Goal: Task Accomplishment & Management: Complete application form

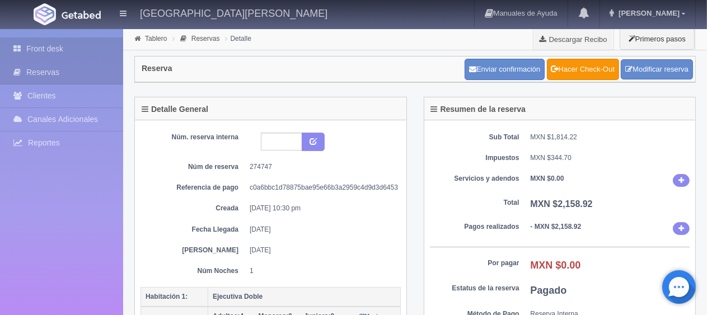
click at [58, 42] on link "Front desk" at bounding box center [61, 49] width 123 height 23
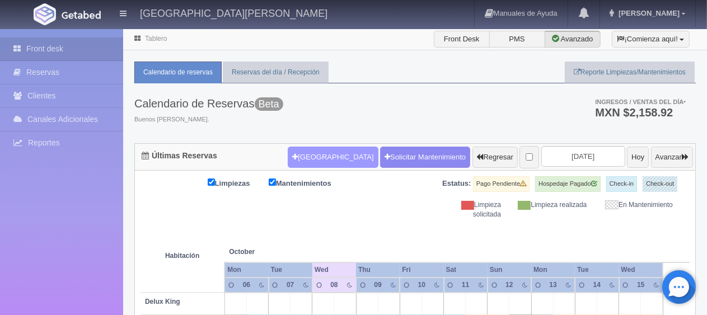
click at [306, 158] on button "[GEOGRAPHIC_DATA]" at bounding box center [333, 157] width 90 height 21
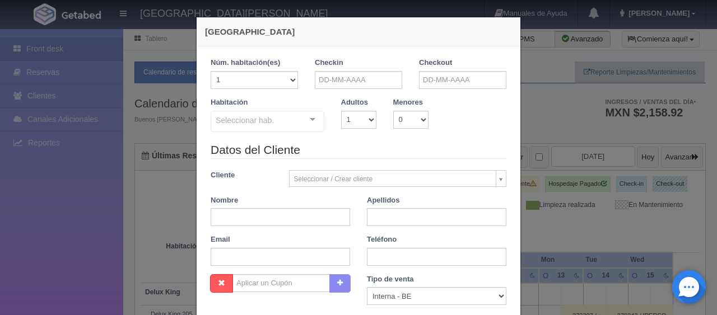
checkbox input "false"
click at [336, 79] on input "text" at bounding box center [358, 80] width 87 height 18
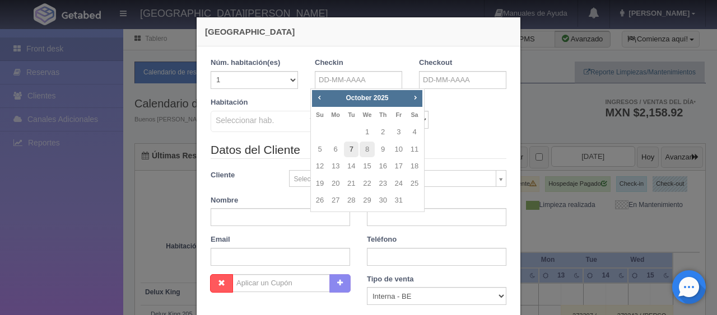
click at [352, 155] on link "7" at bounding box center [351, 150] width 15 height 16
type input "07-10-2025"
checkbox input "false"
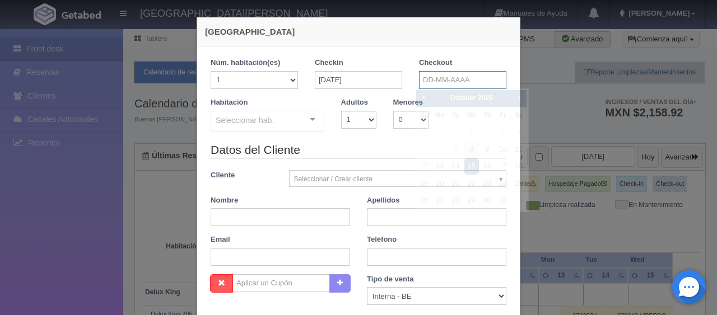
click at [423, 79] on input "text" at bounding box center [462, 80] width 87 height 18
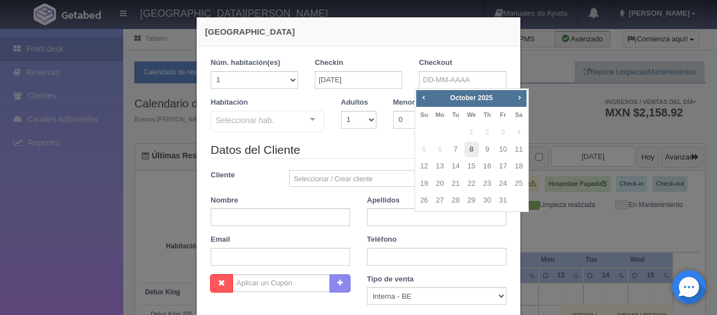
click at [468, 143] on link "8" at bounding box center [471, 150] width 15 height 16
type input "08-10-2025"
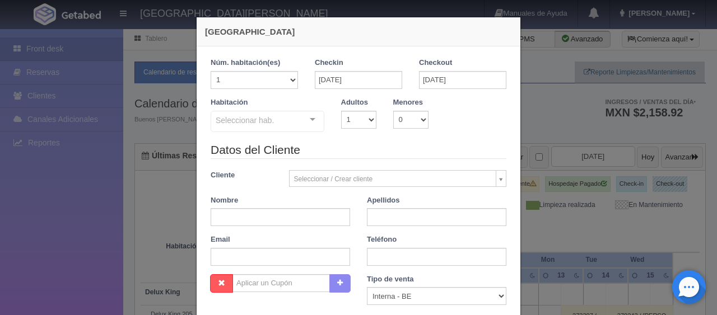
checkbox input "false"
click at [366, 122] on select "1 2 3 4 5 6 7 8 9 10" at bounding box center [358, 120] width 35 height 18
click at [365, 121] on select "1 2 3 4 5 6 7 8 9 10" at bounding box center [358, 120] width 35 height 18
click at [271, 81] on select "1 2 3 4 5 6 7 8 9 10 11 12 13 14 15 16 17 18 19 20" at bounding box center [254, 80] width 87 height 18
select select "2"
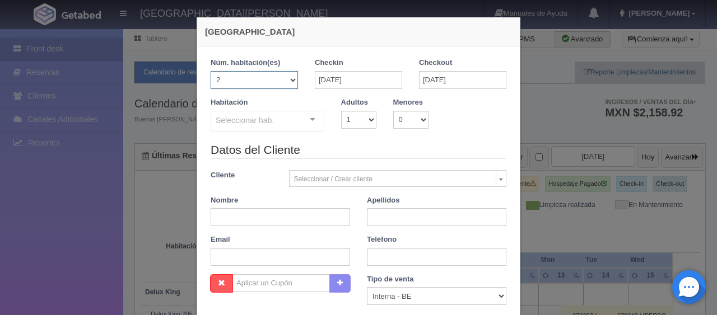
click at [211, 71] on select "1 2 3 4 5 6 7 8 9 10 11 12 13 14 15 16 17 18 19 20" at bounding box center [254, 80] width 87 height 18
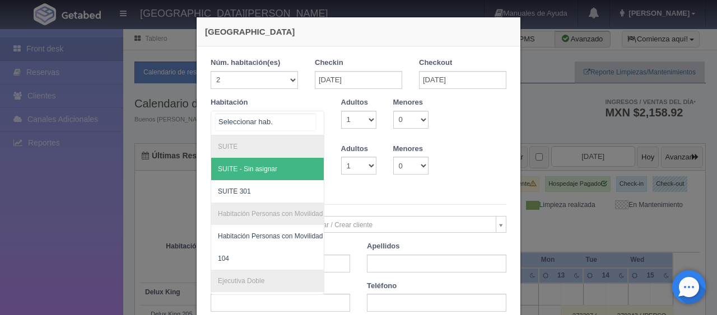
click at [301, 120] on div "SUITE SUITE - Sin asignar SUITE 301 Habitación Personas con Movilidad Reducida …" at bounding box center [268, 123] width 114 height 25
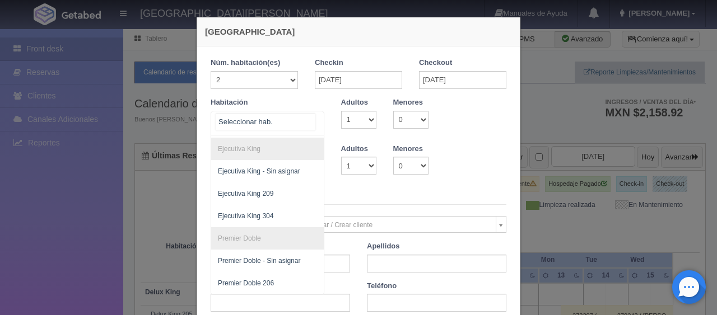
scroll to position [248, 0]
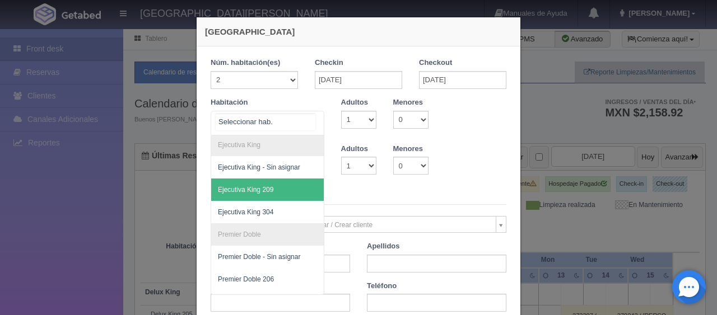
click at [283, 185] on span "Ejecutiva King 209" at bounding box center [305, 190] width 188 height 22
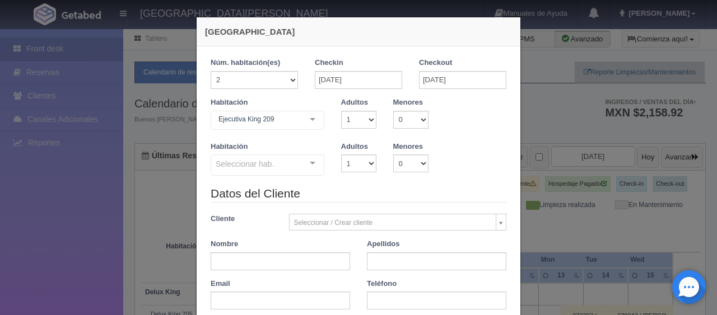
checkbox input "false"
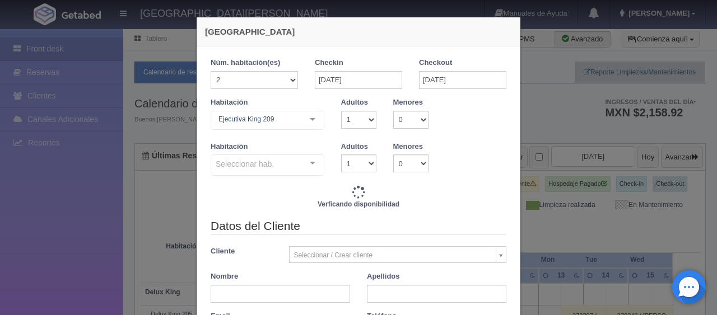
type input "2598.00"
checkbox input "false"
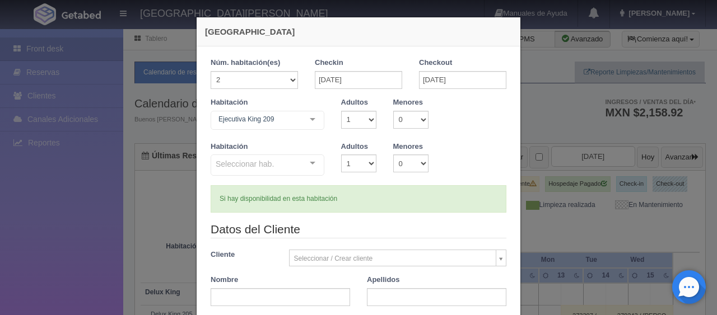
click at [307, 167] on div at bounding box center [312, 163] width 22 height 17
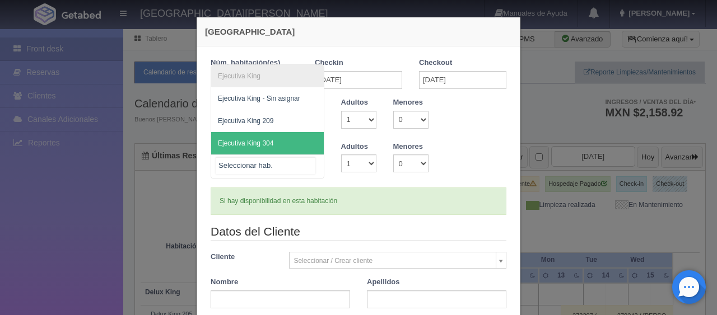
click at [305, 144] on span "Ejecutiva King 304" at bounding box center [267, 143] width 113 height 22
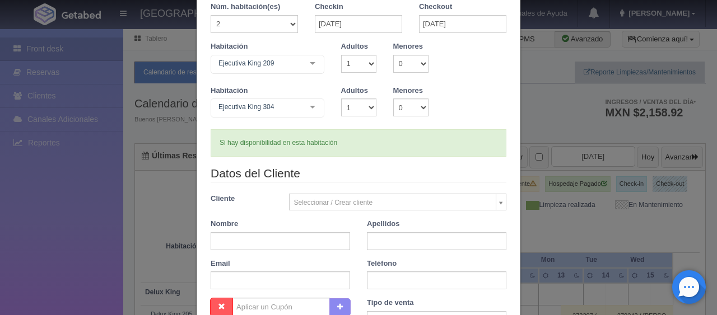
scroll to position [112, 0]
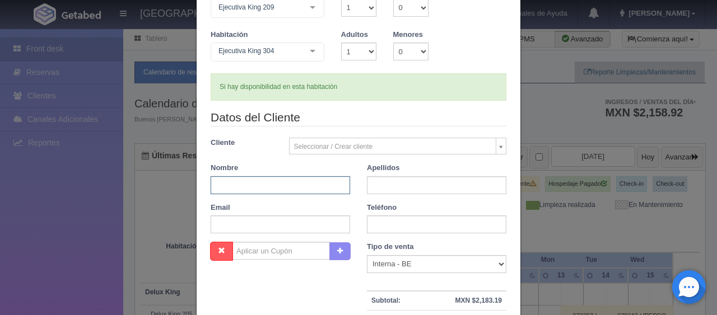
click at [307, 189] on input "text" at bounding box center [280, 185] width 139 height 18
type input "Carlos"
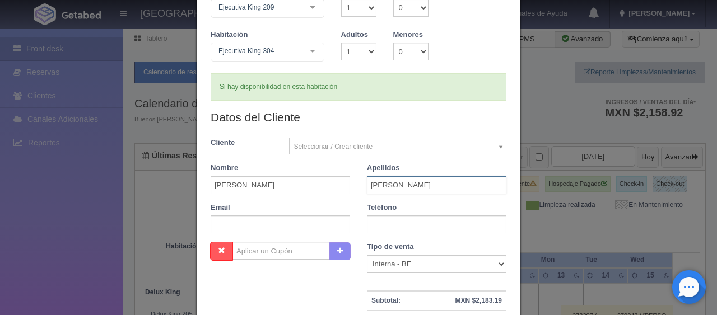
type input "Portillo"
click at [367, 221] on input "text" at bounding box center [436, 225] width 139 height 18
paste input "52 1 81 2764 4950"
type input "52 1 81 2764 4950"
click at [429, 263] on select "Correo Electronico Interna - BE Llamada OTA Externa Otro WALK IN" at bounding box center [436, 264] width 139 height 18
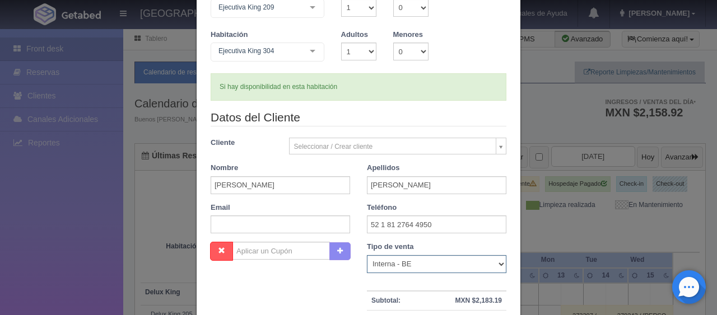
select select "phone"
click at [367, 255] on select "Correo Electronico Interna - BE Llamada OTA Externa Otro WALK IN" at bounding box center [436, 264] width 139 height 18
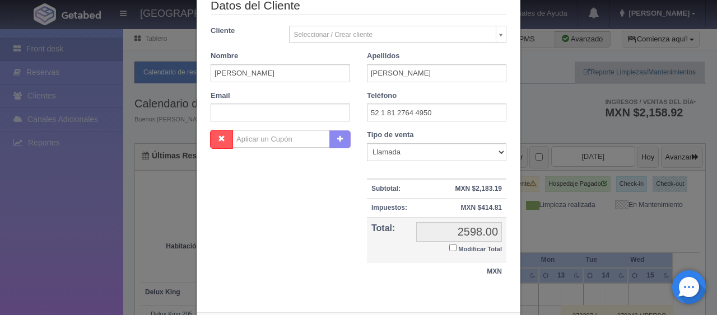
scroll to position [277, 0]
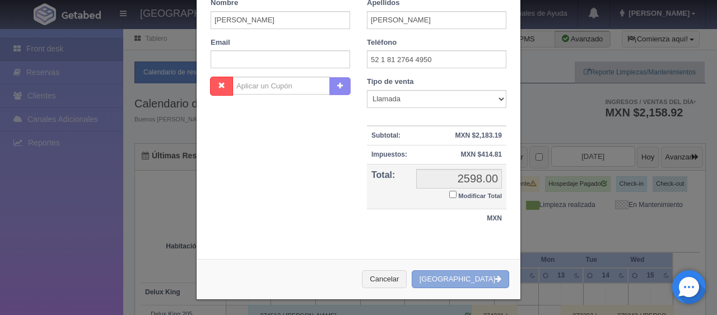
click at [458, 274] on button "[GEOGRAPHIC_DATA]" at bounding box center [460, 279] width 97 height 18
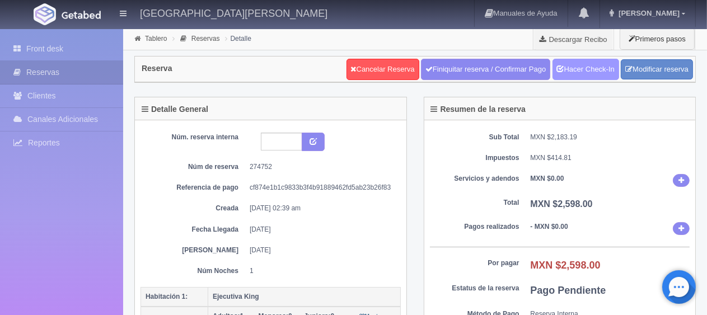
click at [596, 66] on link "Hacer Check-In" at bounding box center [586, 69] width 67 height 21
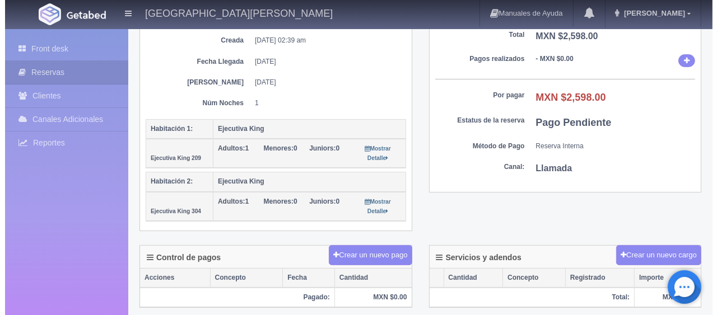
scroll to position [224, 0]
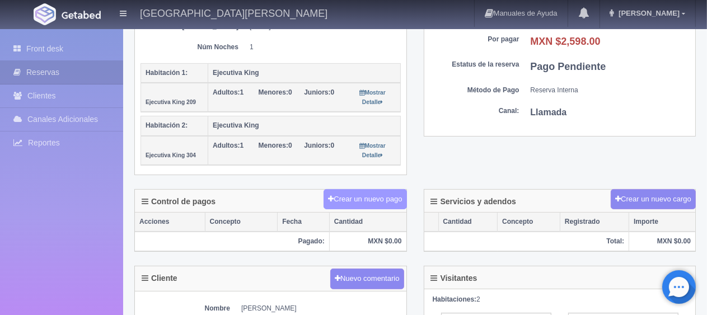
click at [385, 189] on button "Crear un nuevo pago" at bounding box center [365, 199] width 83 height 21
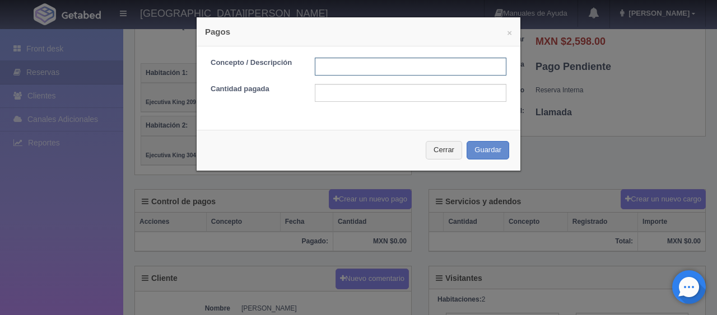
click at [379, 66] on input "text" at bounding box center [411, 67] width 192 height 18
type input "Total Tarjeta"
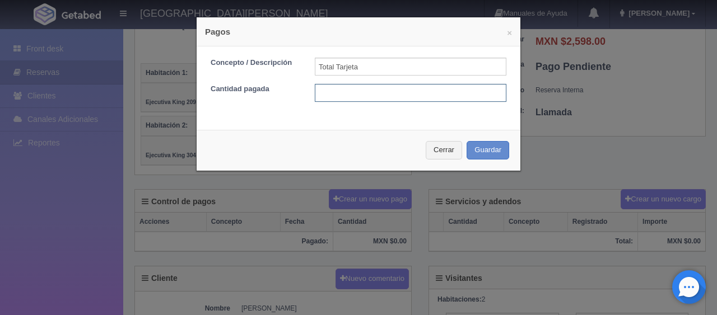
click at [392, 91] on input "text" at bounding box center [411, 93] width 192 height 18
type input "2598"
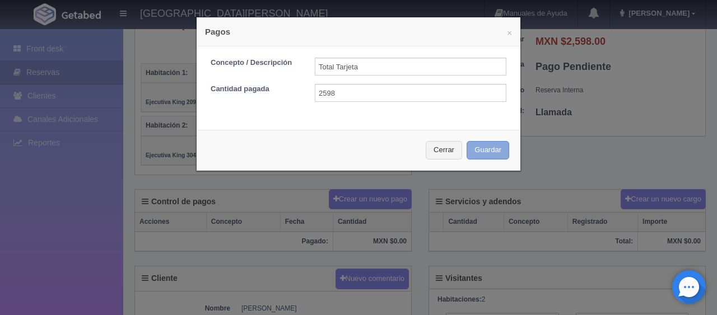
click at [491, 147] on button "Guardar" at bounding box center [487, 150] width 43 height 18
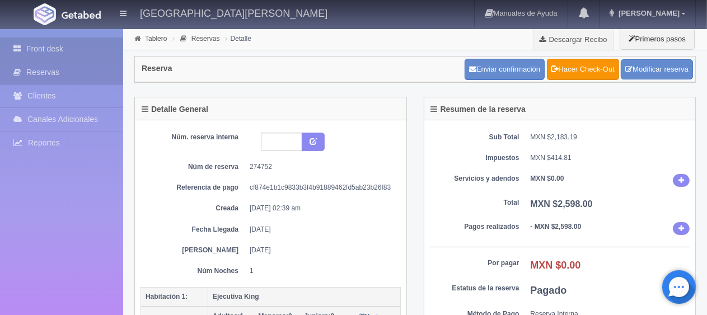
click at [72, 52] on link "Front desk" at bounding box center [61, 49] width 123 height 23
